Goal: Information Seeking & Learning: Find specific page/section

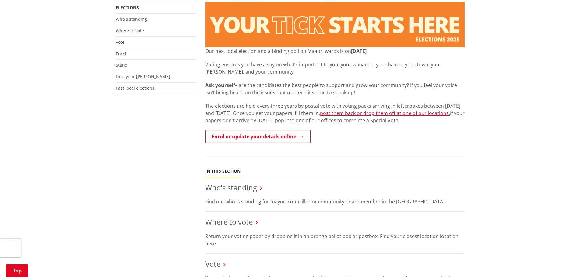
scroll to position [122, 0]
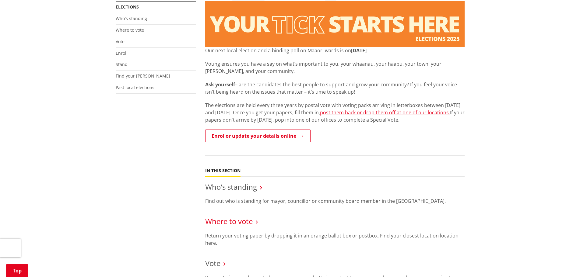
click at [241, 219] on link "Where to vote" at bounding box center [229, 222] width 48 height 10
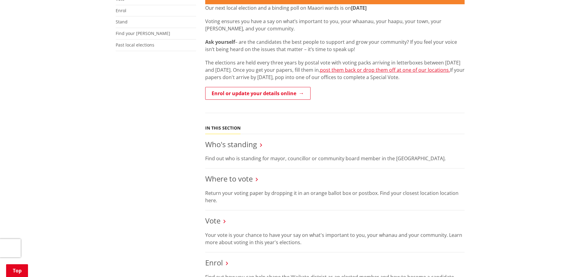
scroll to position [213, 0]
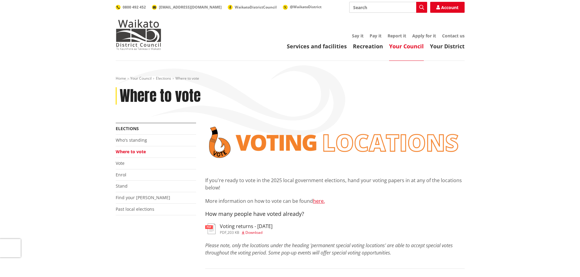
click at [259, 233] on span "Download" at bounding box center [253, 232] width 17 height 5
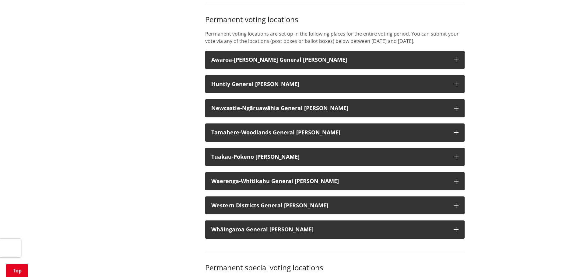
scroll to position [487, 0]
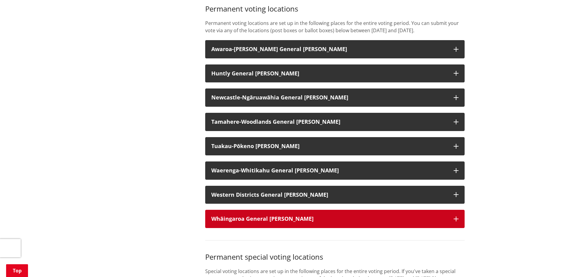
click at [268, 223] on strong "Whāingaroa General [PERSON_NAME]" at bounding box center [262, 218] width 102 height 7
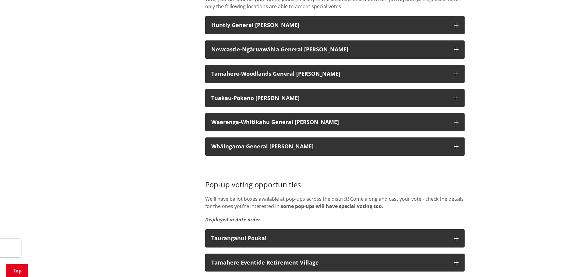
scroll to position [1309, 0]
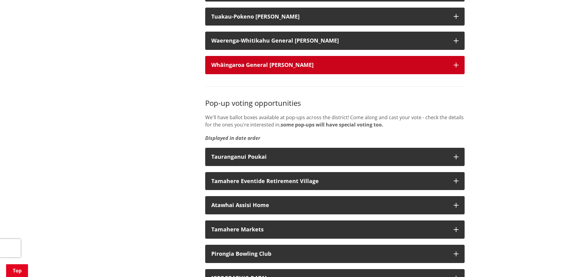
click at [278, 69] on strong "Whāingaroa General [PERSON_NAME]" at bounding box center [262, 64] width 102 height 7
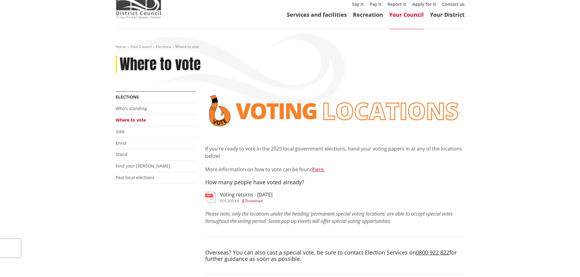
scroll to position [0, 0]
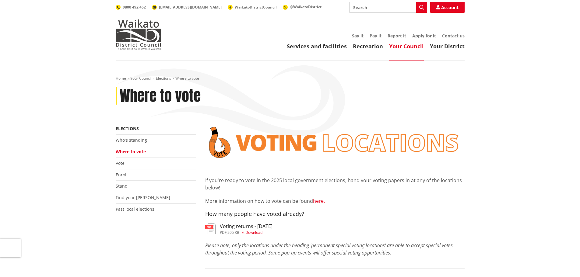
click at [317, 201] on link "here." at bounding box center [319, 201] width 12 height 7
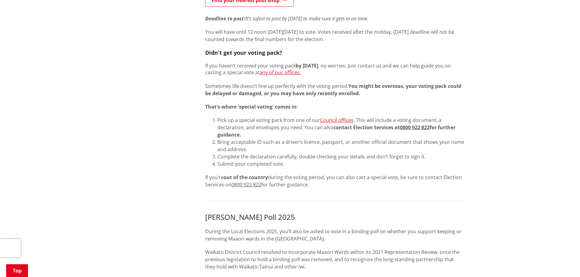
scroll to position [365, 0]
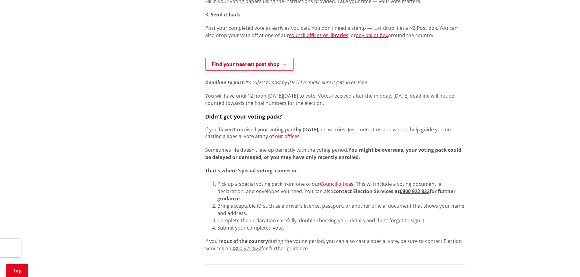
click at [281, 136] on link "any of our offices." at bounding box center [280, 136] width 41 height 7
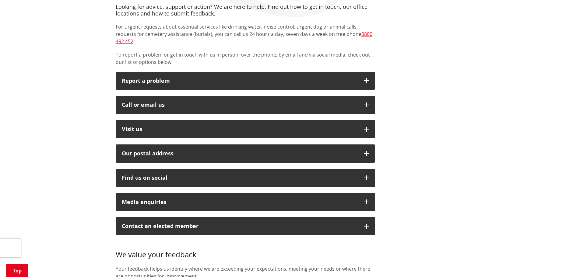
scroll to position [122, 0]
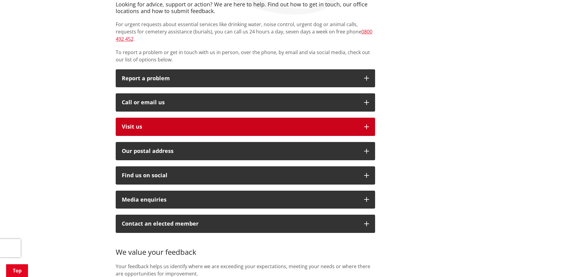
click at [156, 124] on p "Visit us" at bounding box center [240, 127] width 236 height 6
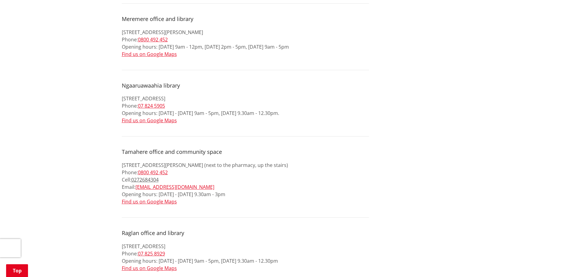
scroll to position [457, 0]
